Goal: Check status: Check status

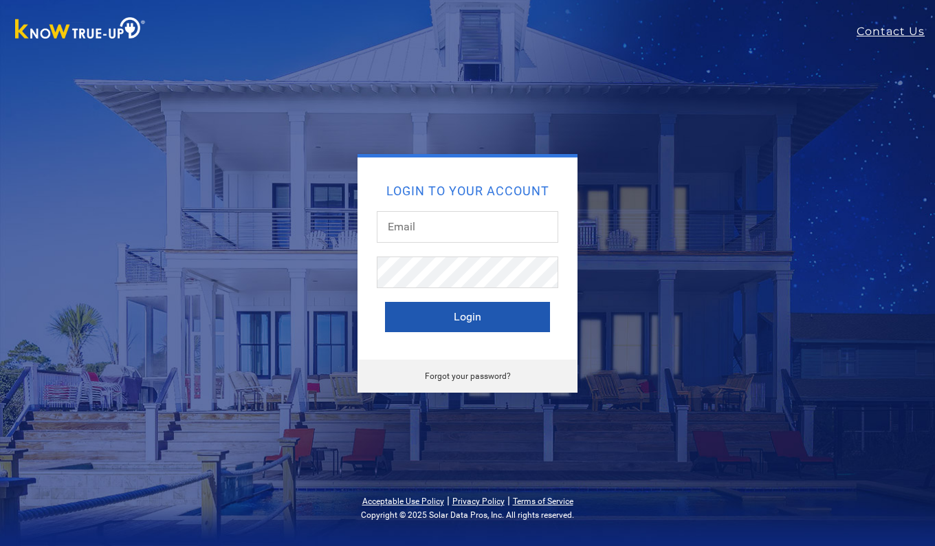
type input "[EMAIL_ADDRESS][DOMAIN_NAME]"
click at [470, 316] on button "Login" at bounding box center [467, 317] width 165 height 30
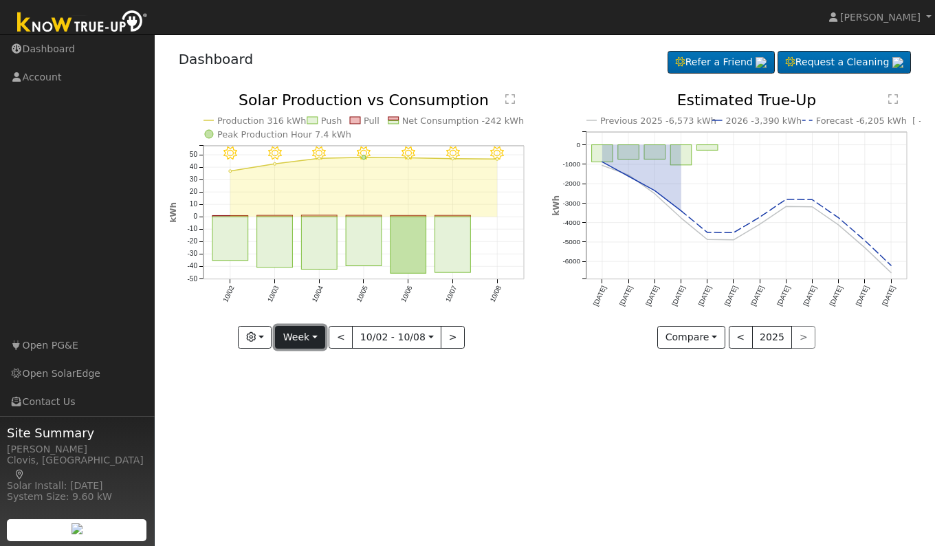
click at [316, 339] on button "Week" at bounding box center [300, 337] width 50 height 23
click at [306, 362] on link "Day" at bounding box center [324, 365] width 96 height 19
type input "[DATE]"
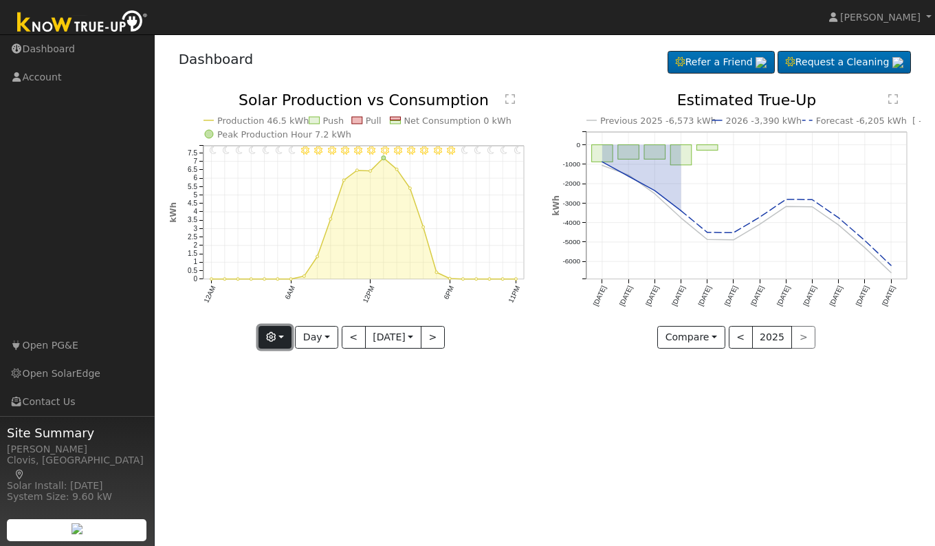
click at [278, 339] on button "button" at bounding box center [276, 337] width 34 height 23
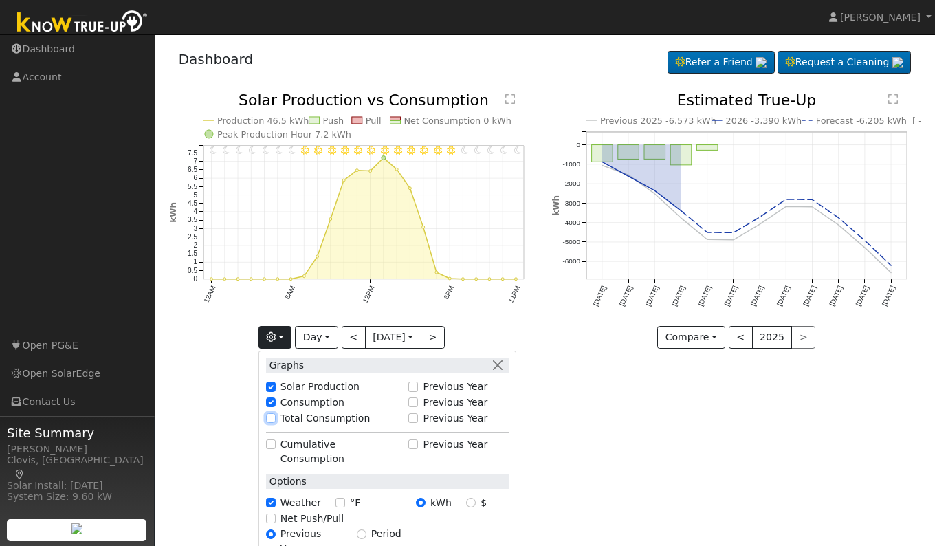
click at [266, 418] on input "Total Consumption" at bounding box center [271, 418] width 10 height 10
checkbox input "true"
click at [634, 426] on div "User Profile First name Last name Email Email Notifications No Emails No Emails…" at bounding box center [545, 290] width 781 height 512
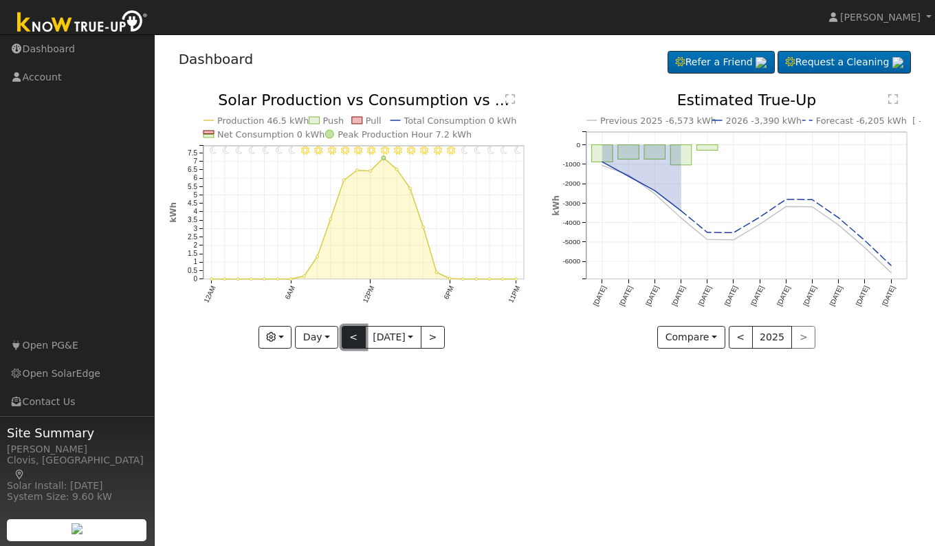
click at [342, 338] on button "<" at bounding box center [354, 337] width 24 height 23
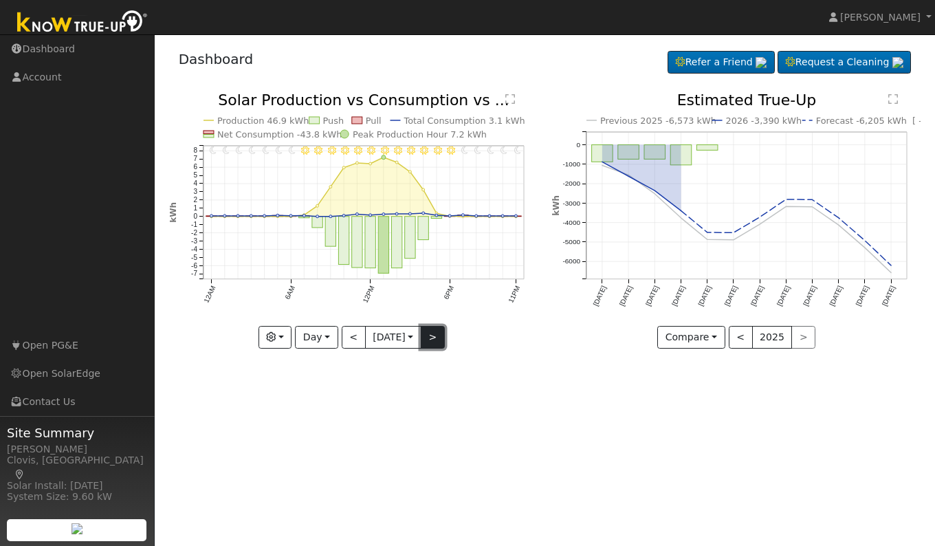
click at [437, 339] on button ">" at bounding box center [433, 337] width 24 height 23
type input "[DATE]"
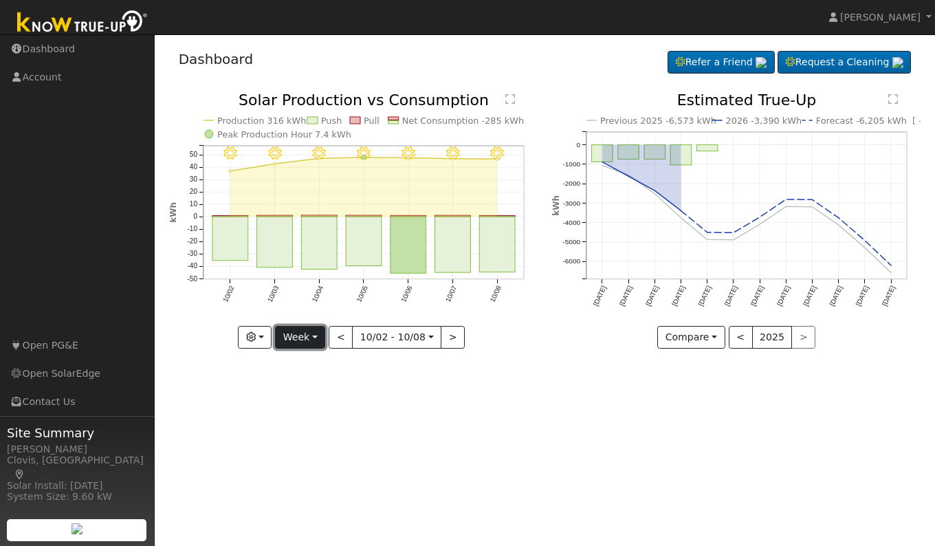
click at [307, 331] on button "Week" at bounding box center [300, 337] width 50 height 23
click at [302, 366] on link "Day" at bounding box center [324, 365] width 96 height 19
type input "[DATE]"
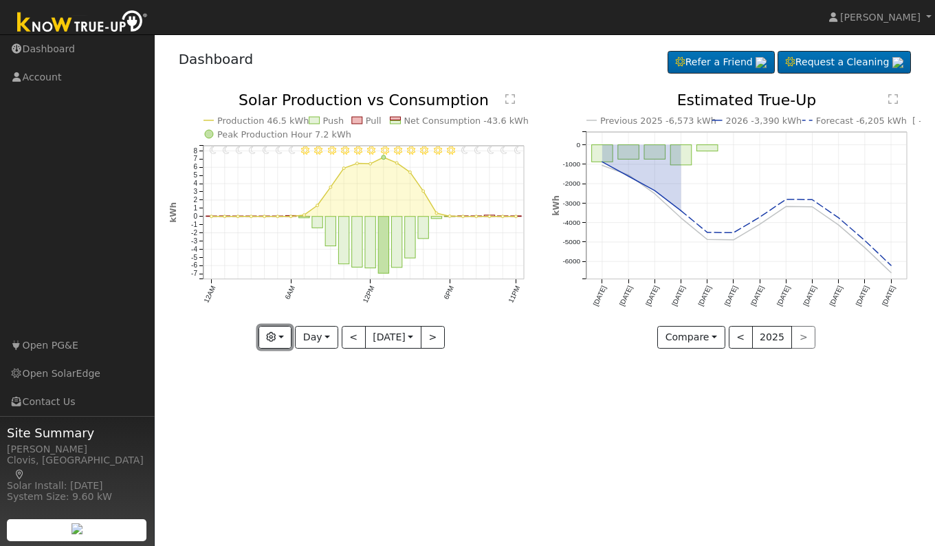
click at [269, 336] on icon "button" at bounding box center [271, 337] width 10 height 10
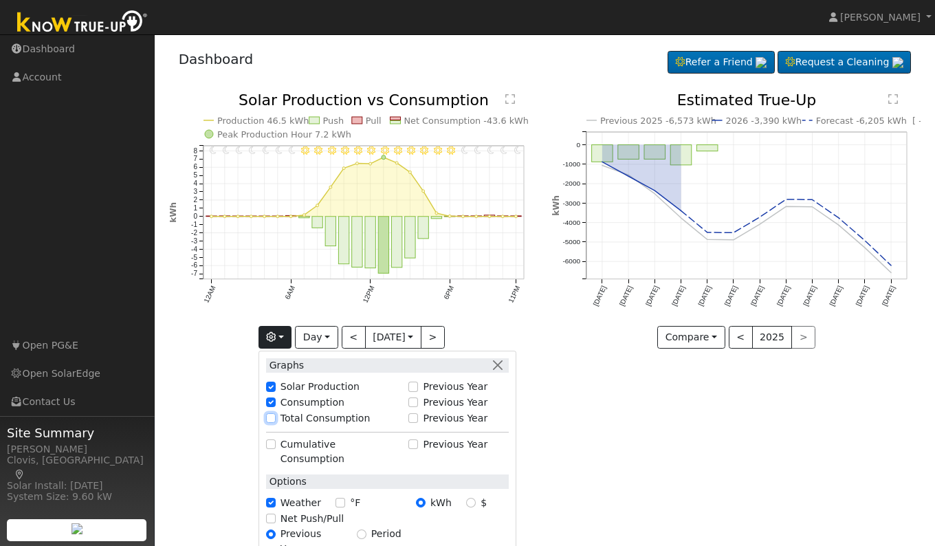
click at [266, 420] on input "Total Consumption" at bounding box center [271, 418] width 10 height 10
checkbox input "true"
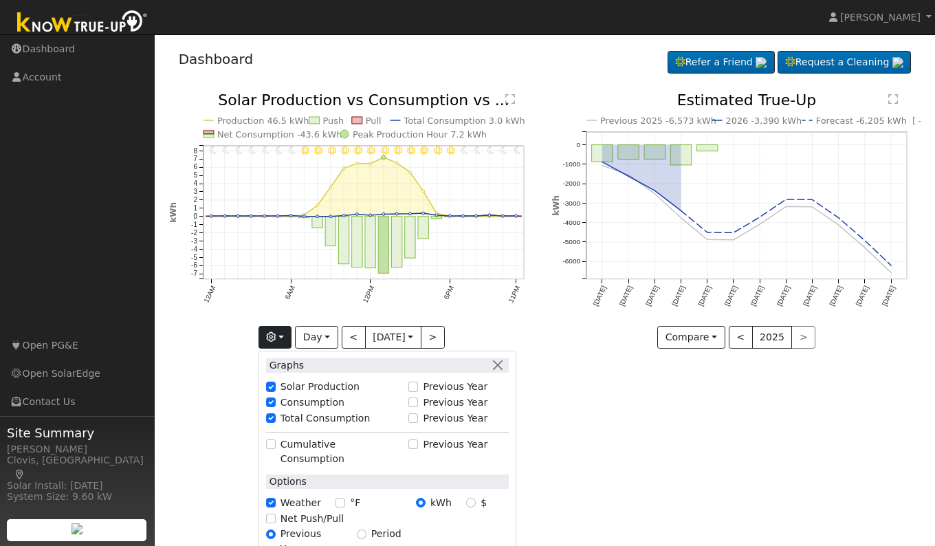
click at [560, 460] on div "User Profile First name Last name Email Email Notifications No Emails No Emails…" at bounding box center [545, 290] width 781 height 512
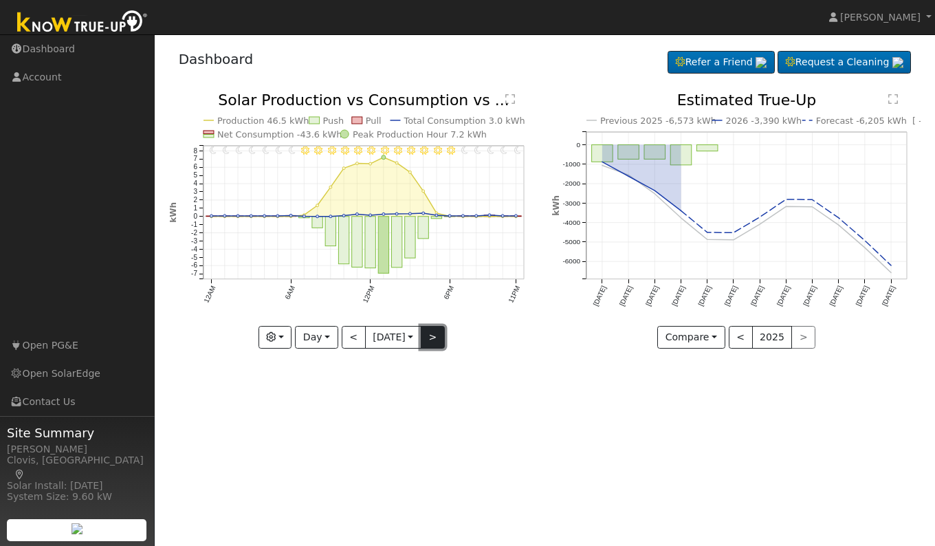
click at [439, 340] on button ">" at bounding box center [433, 337] width 24 height 23
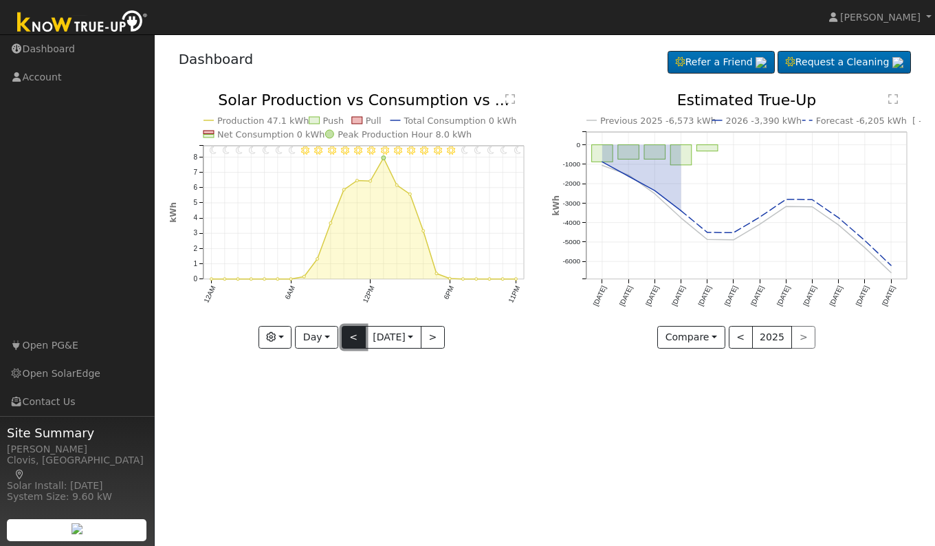
click at [347, 337] on button "<" at bounding box center [354, 337] width 24 height 23
type input "[DATE]"
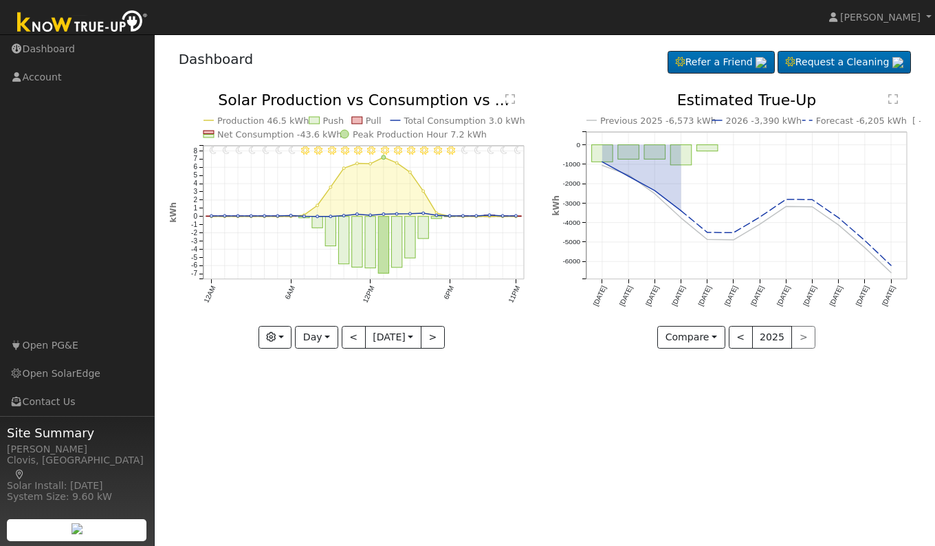
click at [510, 96] on text "" at bounding box center [511, 99] width 10 height 11
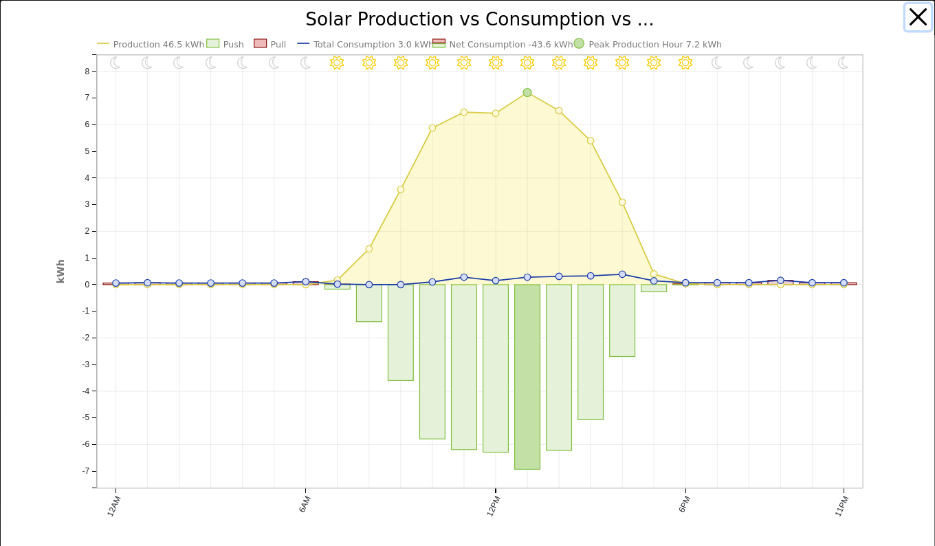
click at [909, 8] on button "button" at bounding box center [919, 17] width 26 height 26
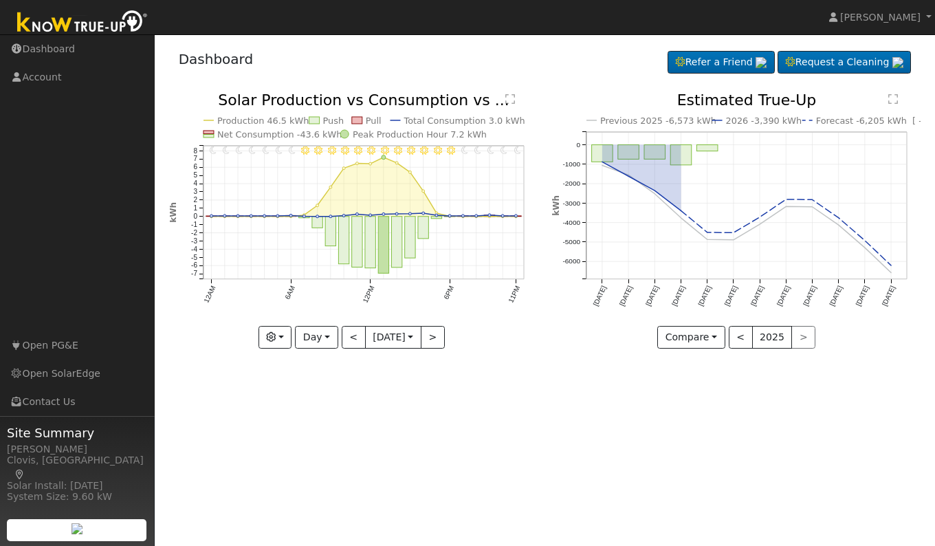
click at [489, 404] on div "User Profile First name Last name Email Email Notifications No Emails No Emails…" at bounding box center [545, 290] width 781 height 512
click at [580, 480] on div "User Profile First name Last name Email Email Notifications No Emails No Emails…" at bounding box center [545, 290] width 781 height 512
